Goal: Transaction & Acquisition: Subscribe to service/newsletter

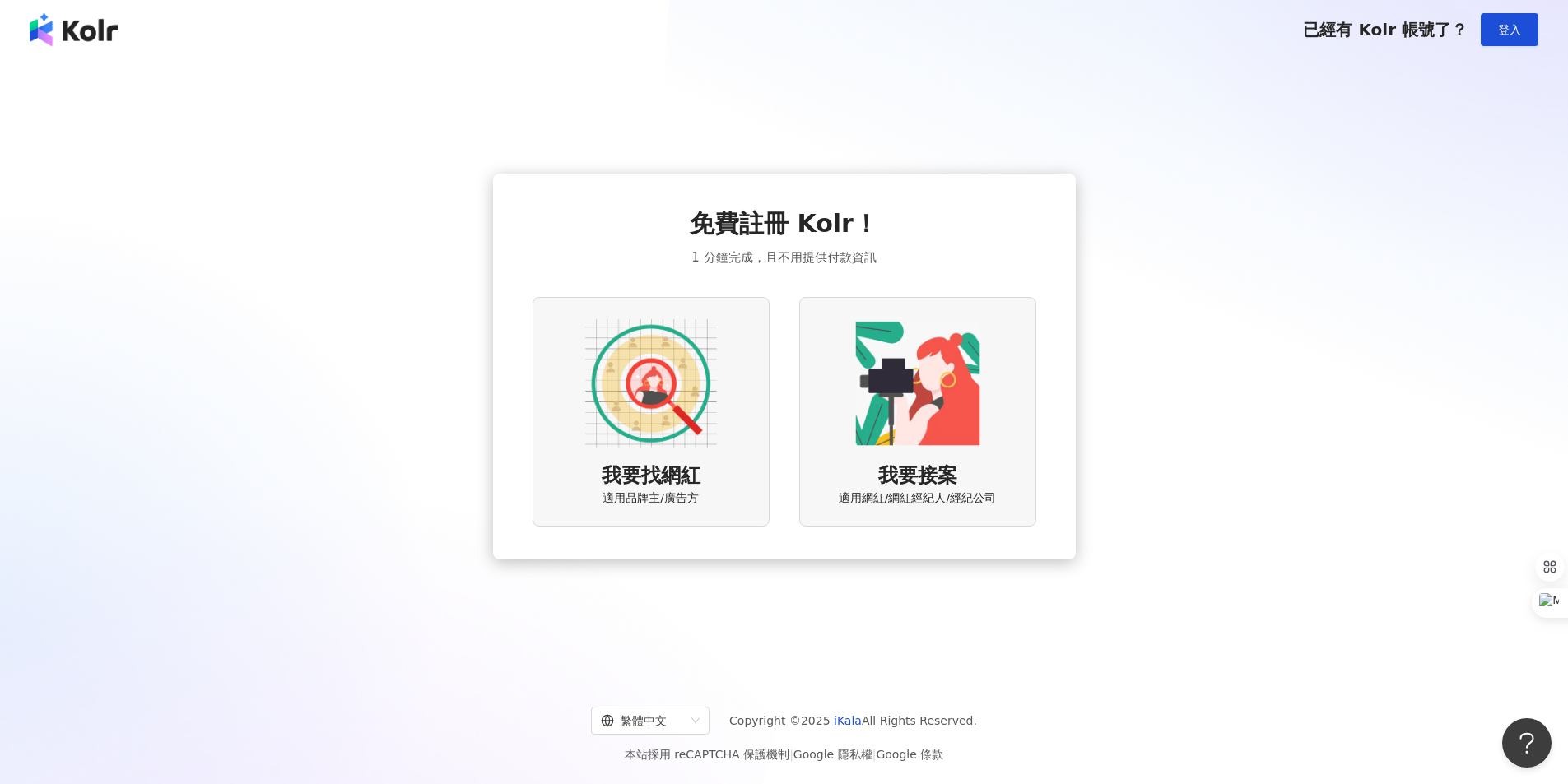
click at [721, 419] on div "我要找網紅 適用品牌主/廣告方" at bounding box center [650, 411] width 237 height 230
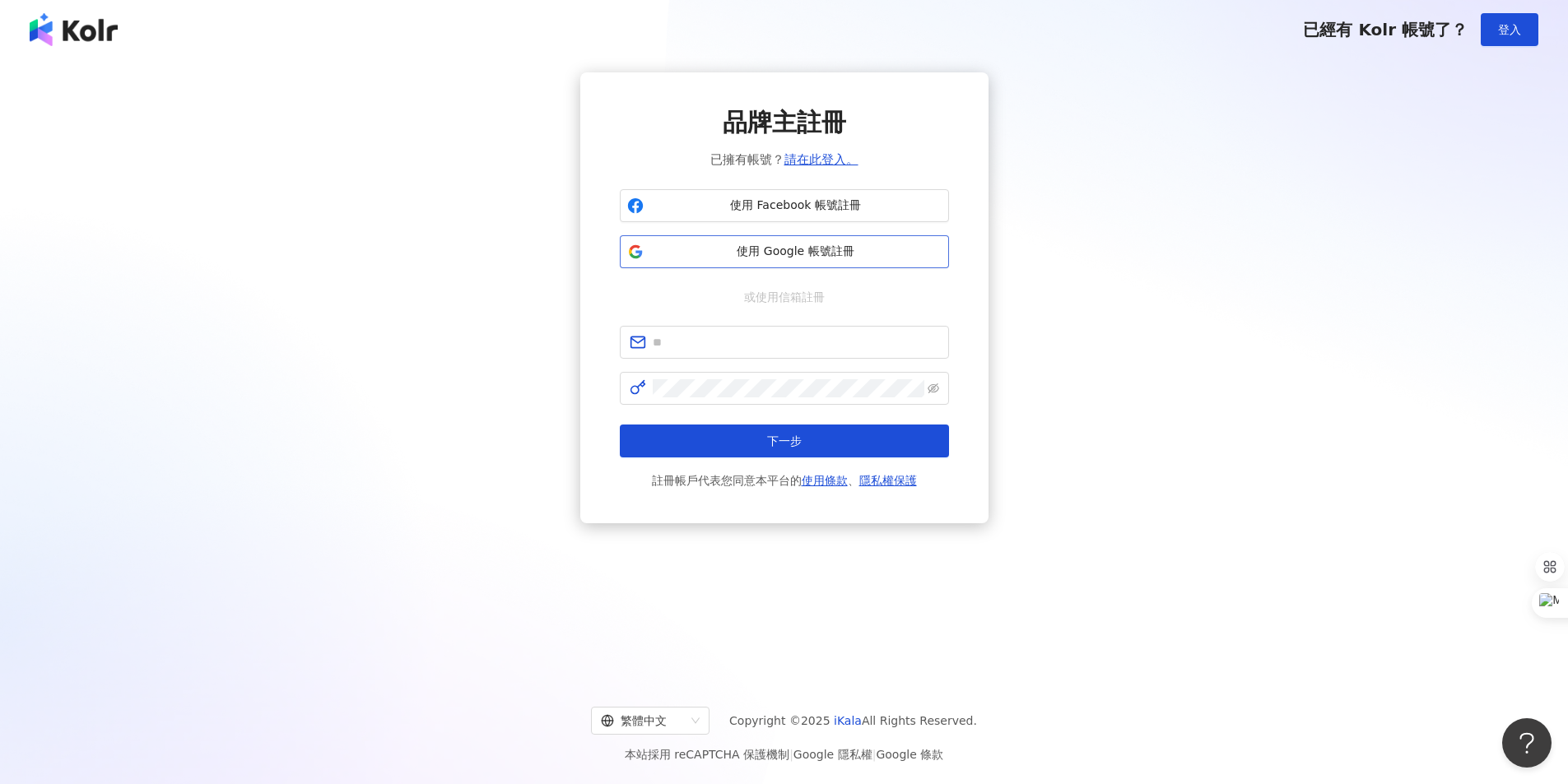
click at [838, 263] on button "使用 Google 帳號註冊" at bounding box center [784, 252] width 329 height 33
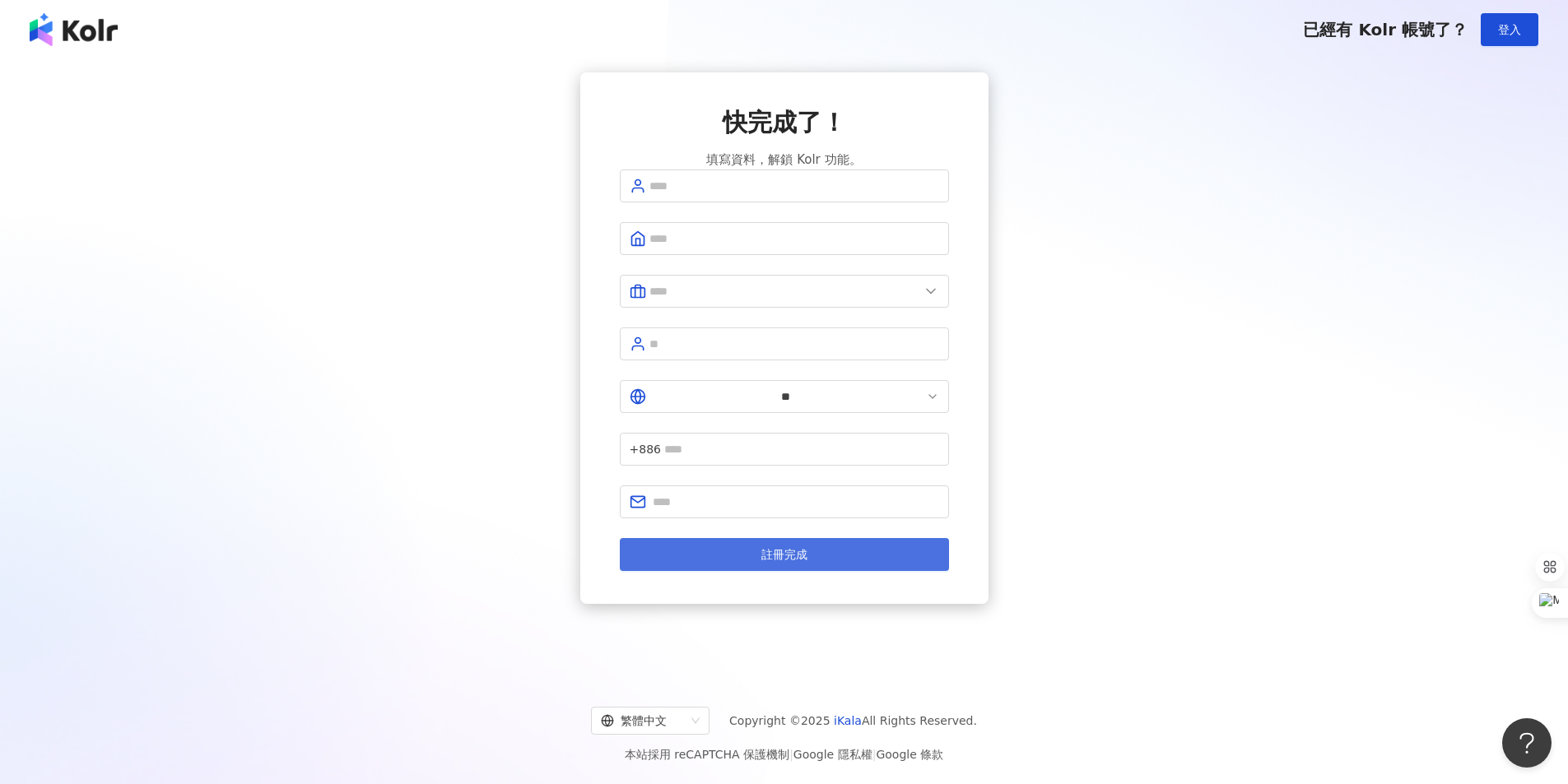
click at [817, 538] on button "註冊完成" at bounding box center [784, 554] width 329 height 33
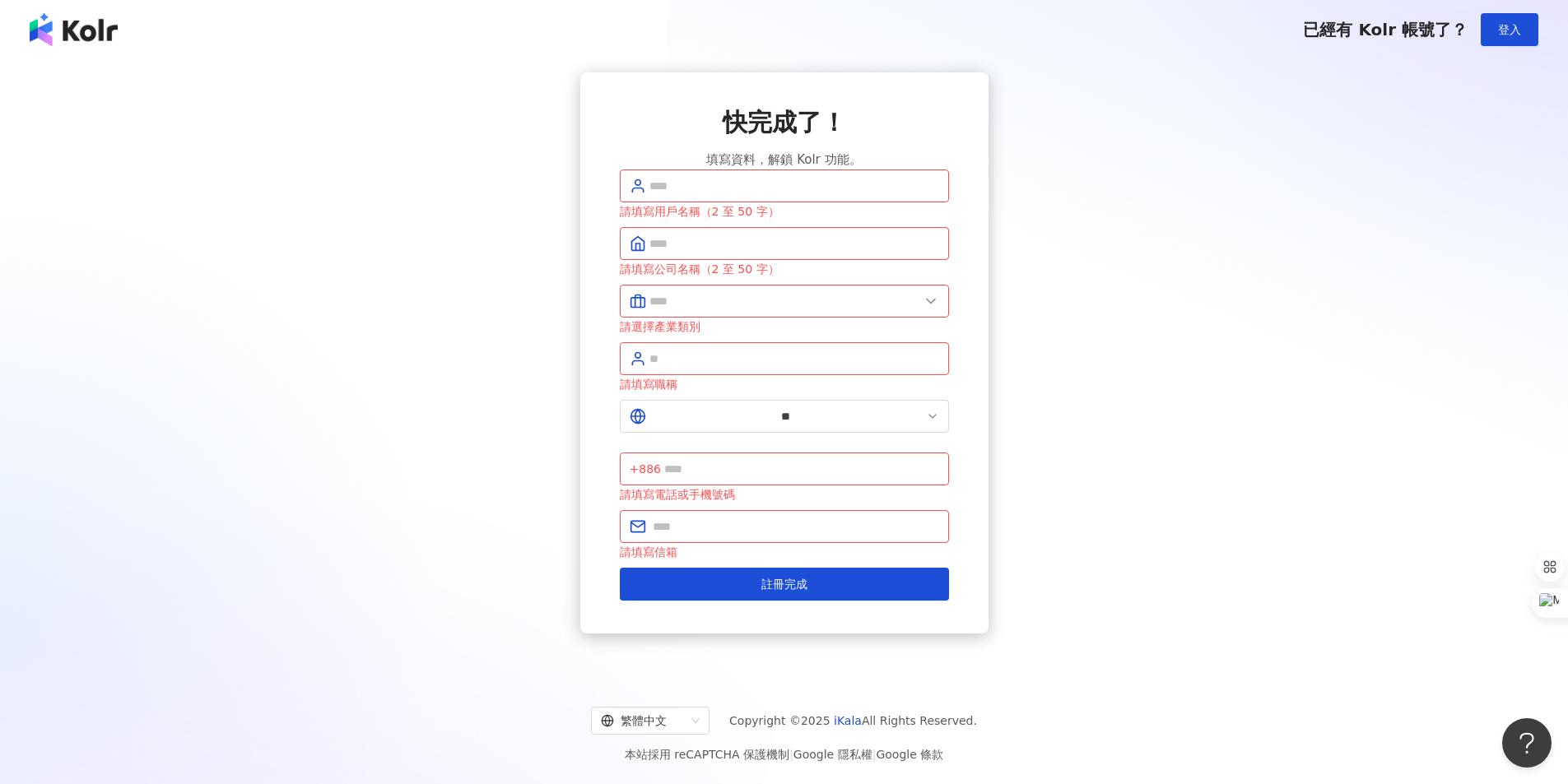
click at [76, 17] on img at bounding box center [73, 30] width 88 height 33
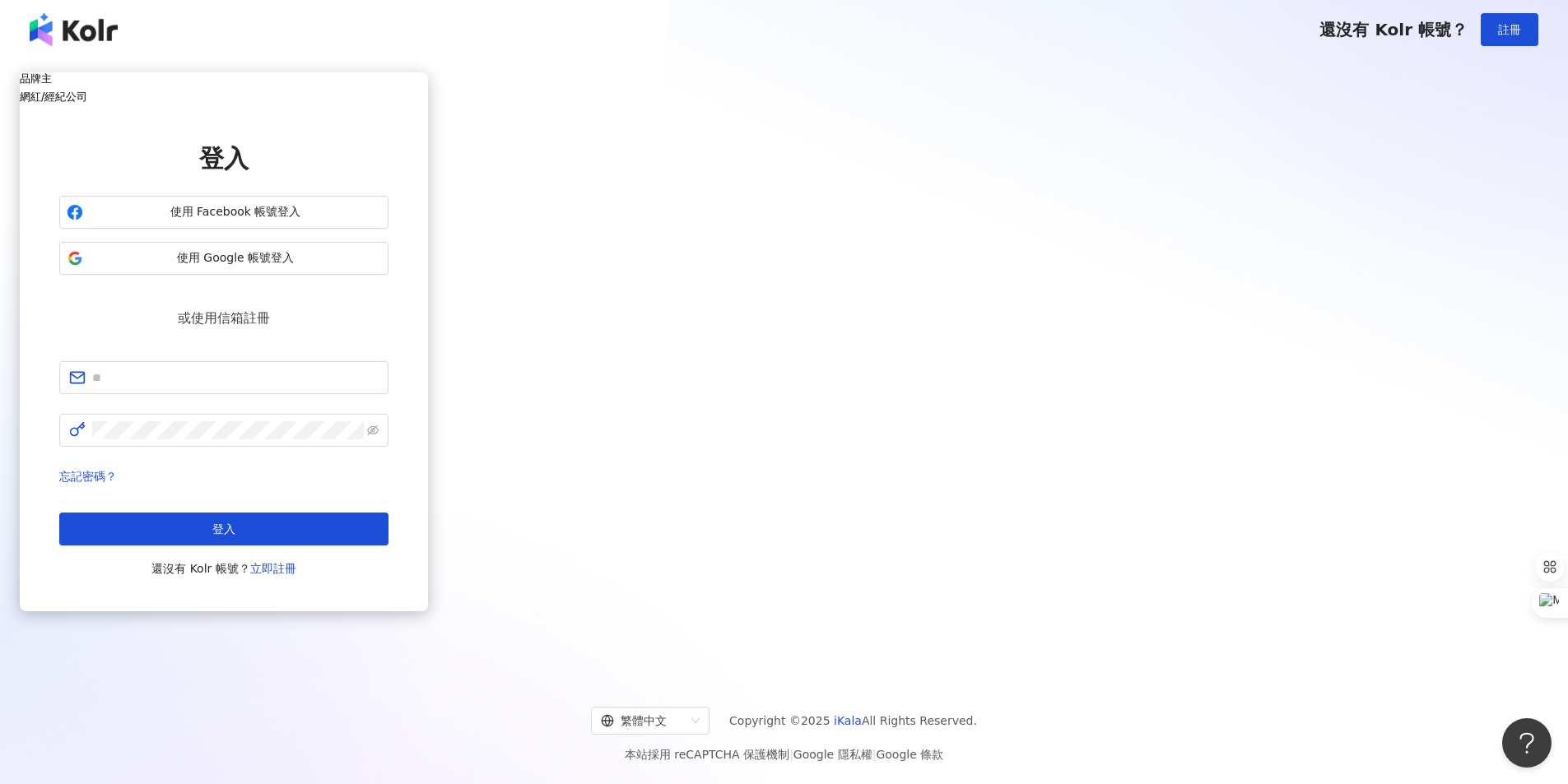
click at [428, 102] on h5 "網紅/經紀公司" at bounding box center [223, 97] width 408 height 13
